Goal: Check status: Check status

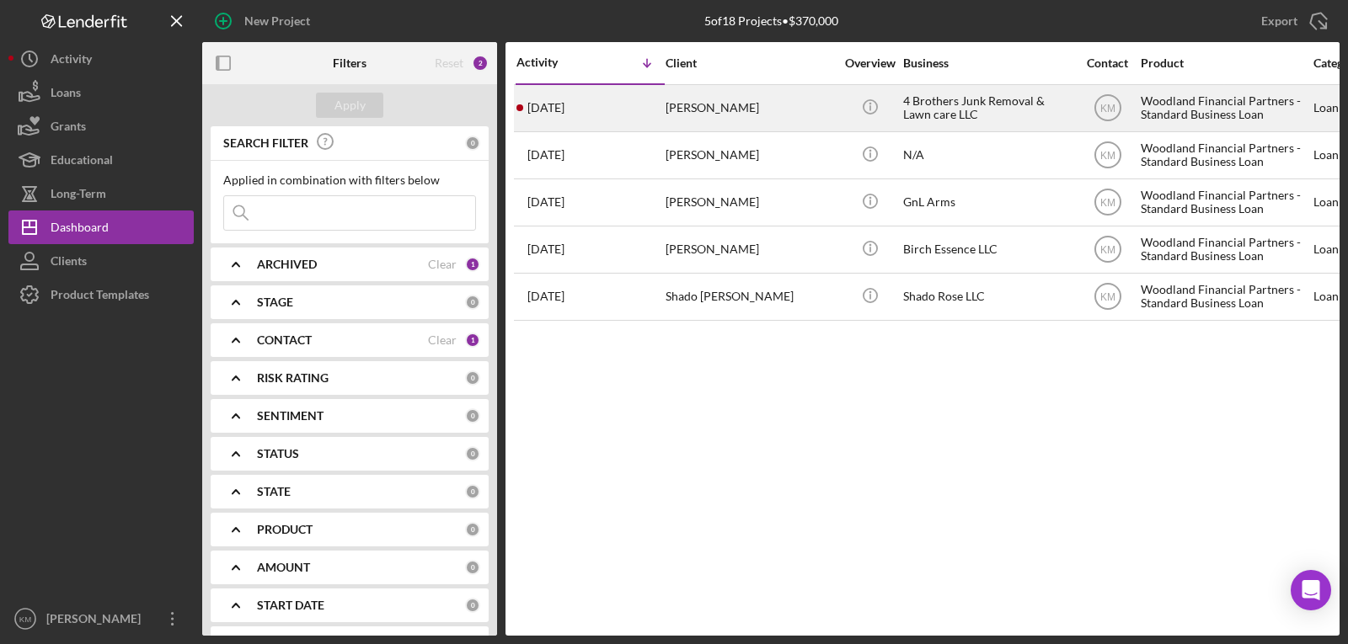
click at [820, 105] on div "[PERSON_NAME]" at bounding box center [750, 108] width 168 height 45
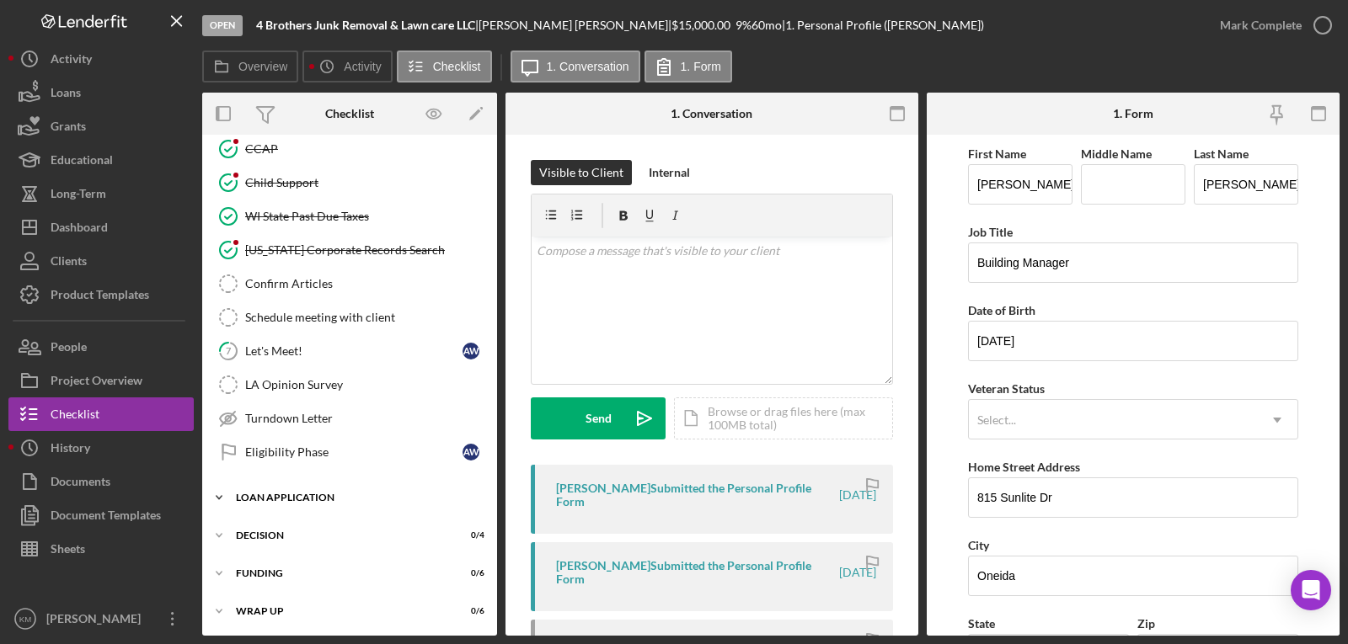
scroll to position [283, 0]
click at [323, 358] on link "7 Let's Meet! A W" at bounding box center [350, 350] width 278 height 34
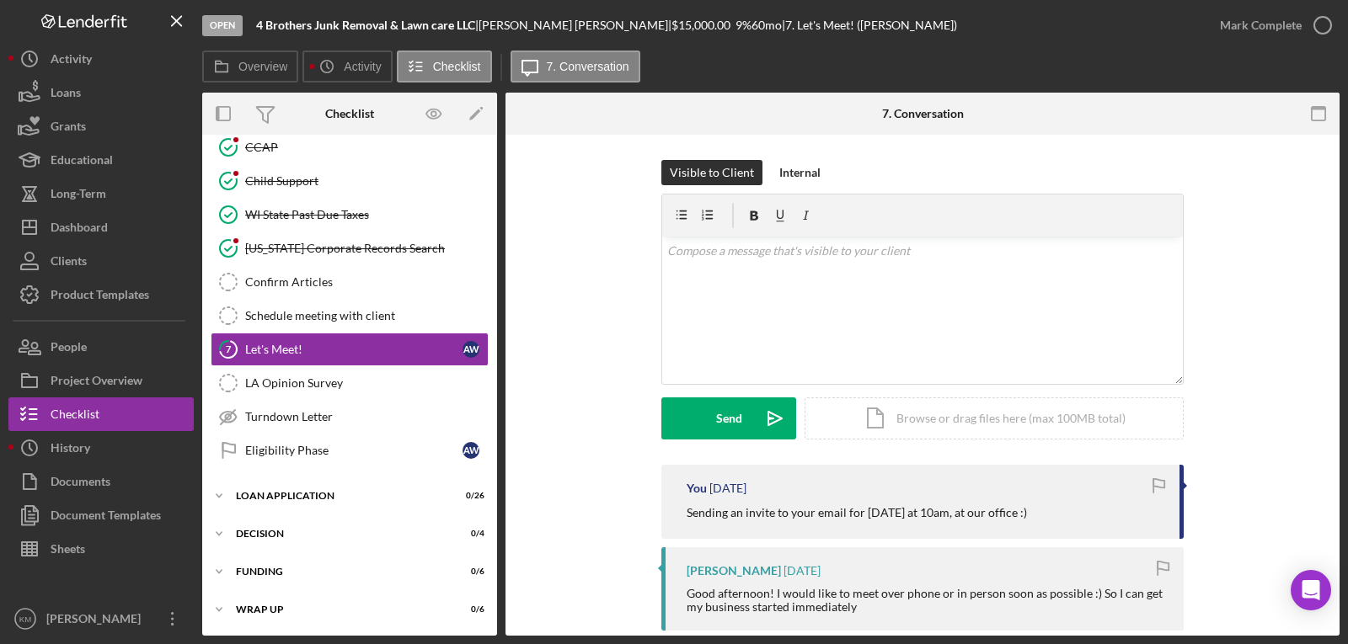
click at [1235, 59] on div "Overview Icon/History Activity Checklist Icon/Message 7. Conversation" at bounding box center [770, 68] width 1137 height 34
